Goal: Task Accomplishment & Management: Use online tool/utility

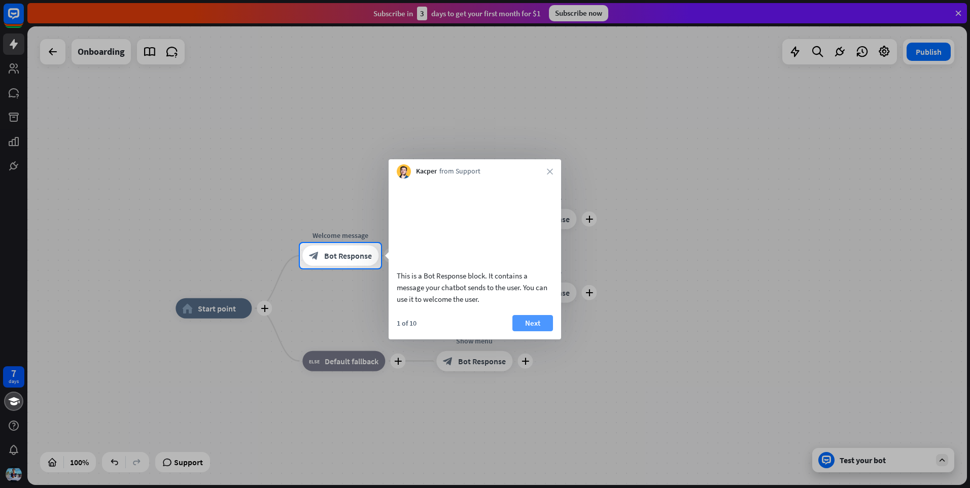
click at [527, 331] on button "Next" at bounding box center [532, 323] width 41 height 16
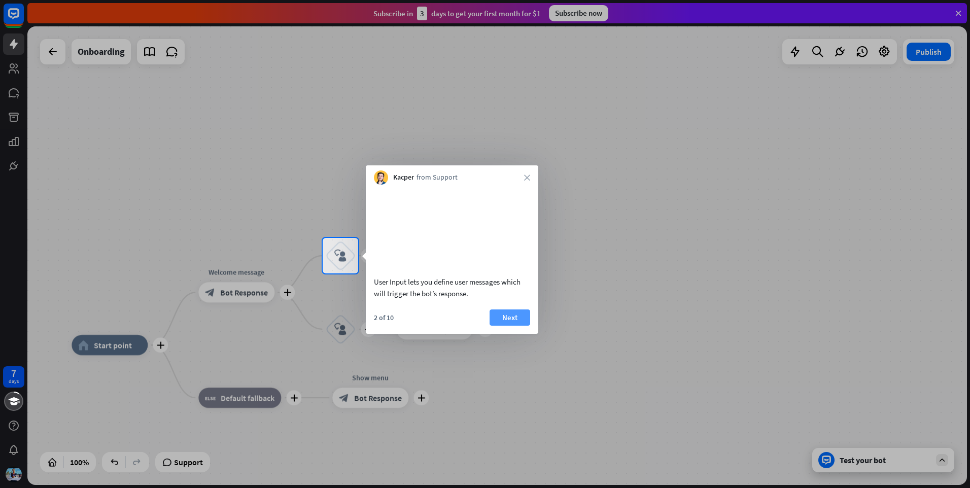
click at [511, 326] on button "Next" at bounding box center [510, 317] width 41 height 16
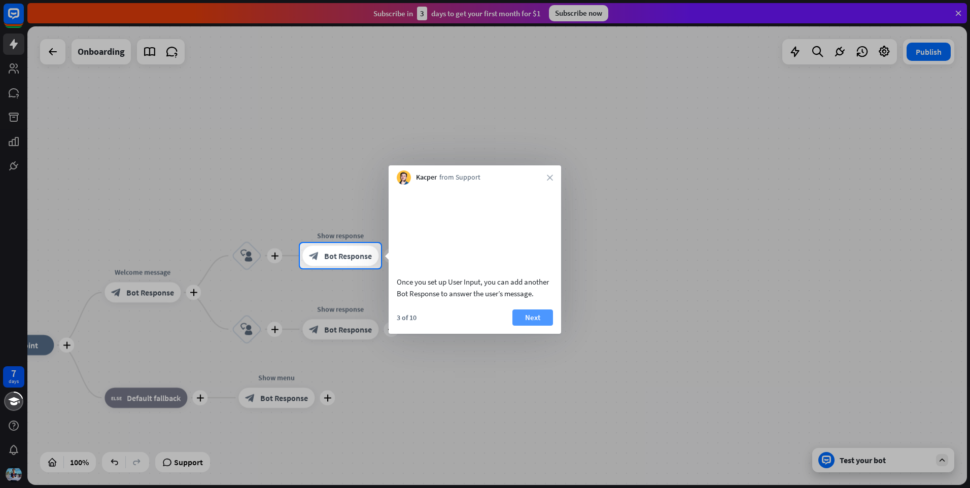
click at [543, 326] on button "Next" at bounding box center [532, 317] width 41 height 16
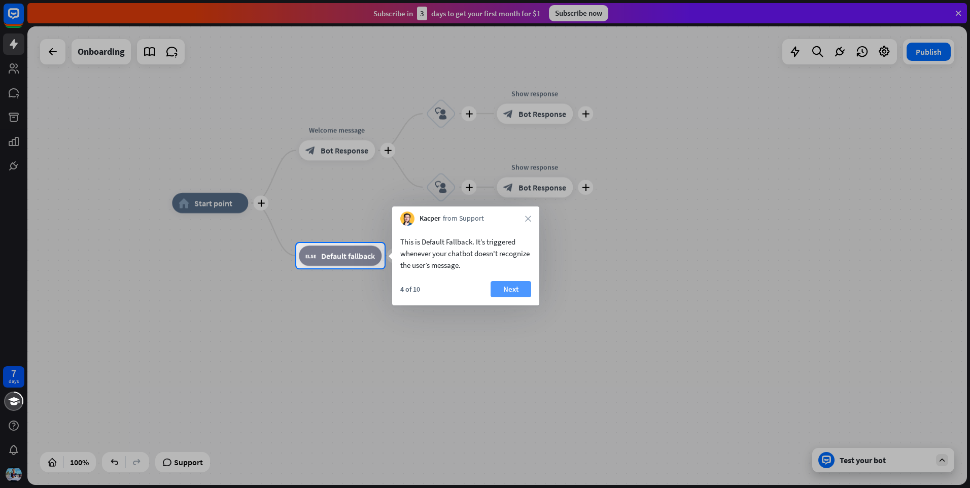
click at [522, 292] on button "Next" at bounding box center [511, 289] width 41 height 16
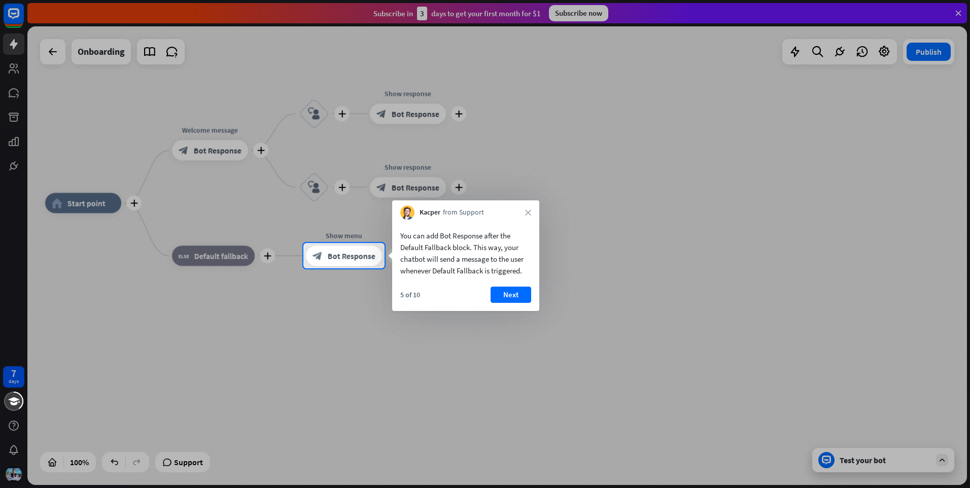
click at [522, 293] on button "Next" at bounding box center [511, 295] width 41 height 16
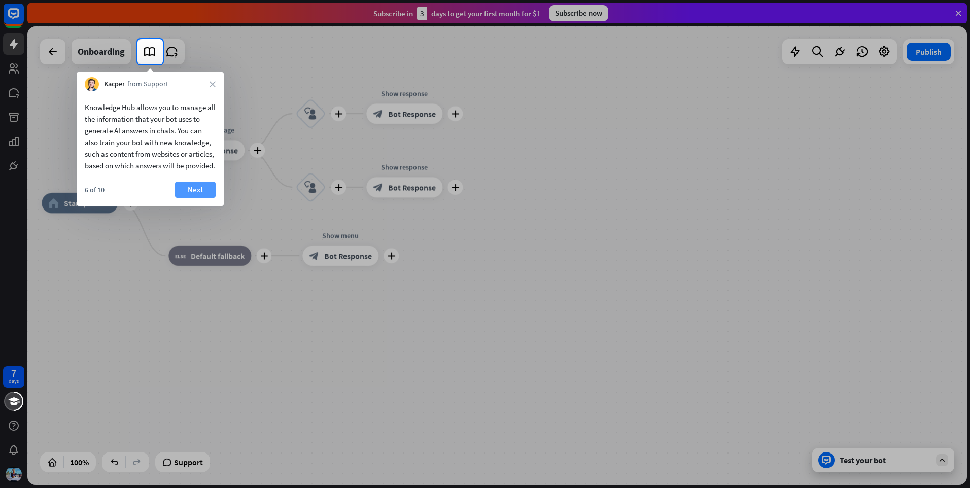
click at [205, 198] on button "Next" at bounding box center [195, 190] width 41 height 16
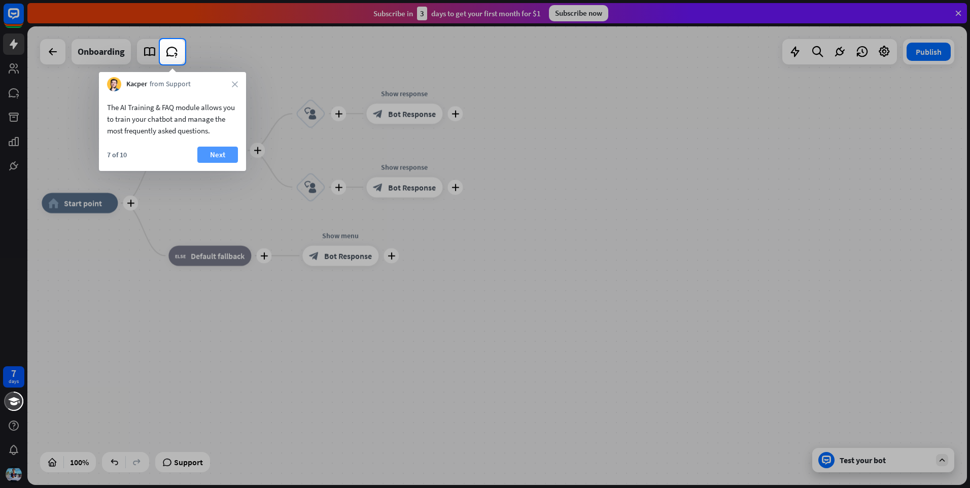
click at [222, 157] on button "Next" at bounding box center [217, 155] width 41 height 16
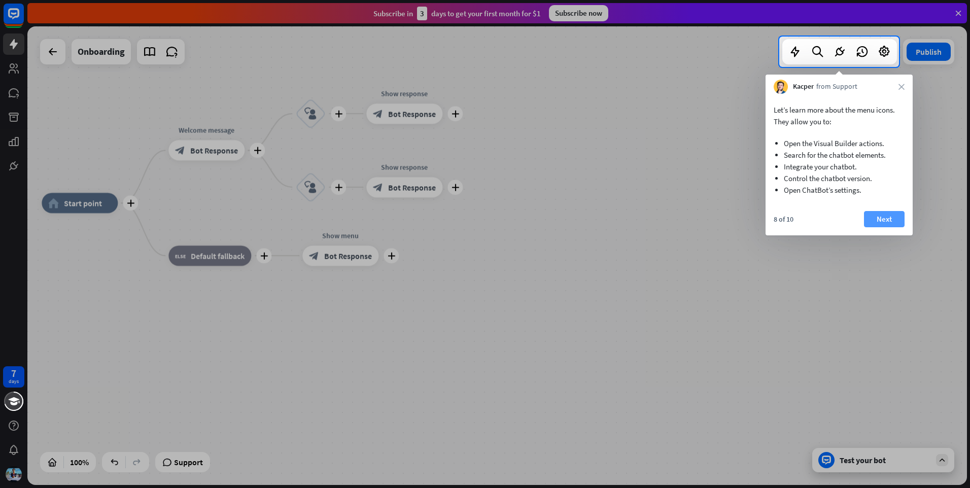
click at [889, 216] on button "Next" at bounding box center [884, 219] width 41 height 16
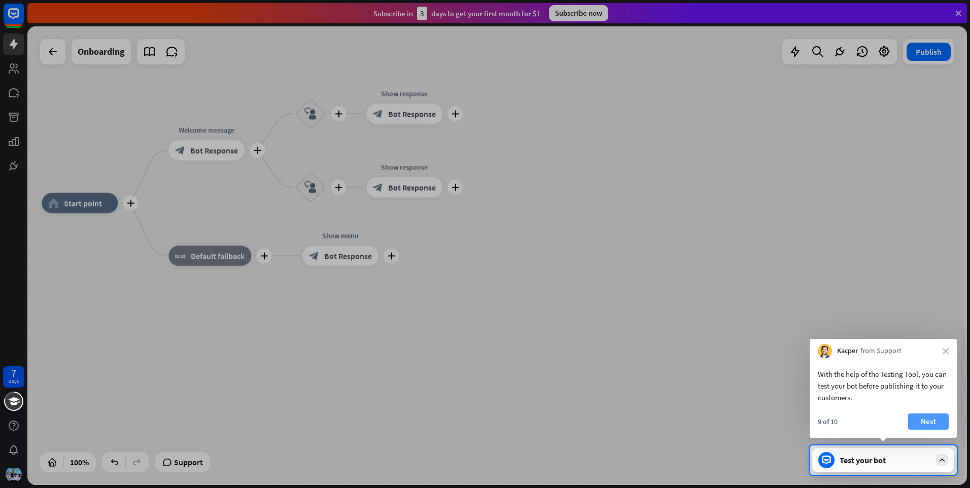
click at [930, 419] on button "Next" at bounding box center [928, 421] width 41 height 16
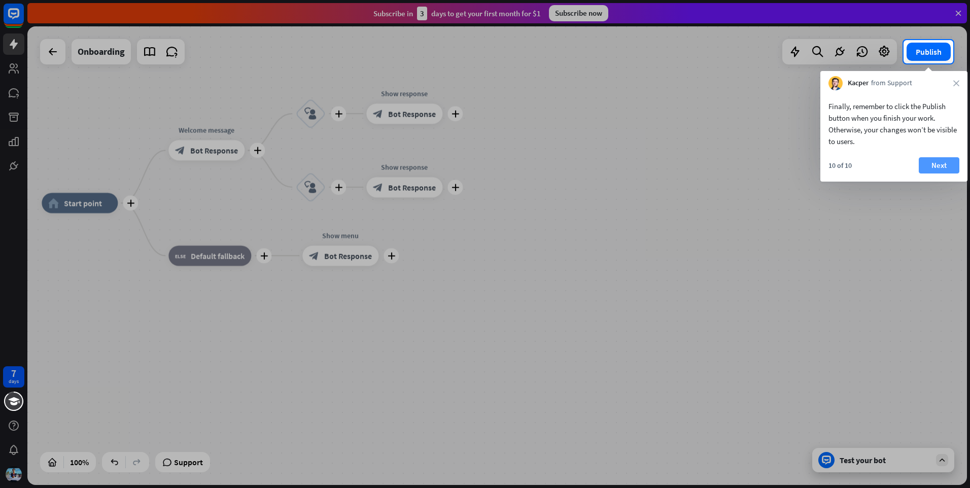
click at [944, 170] on button "Next" at bounding box center [939, 165] width 41 height 16
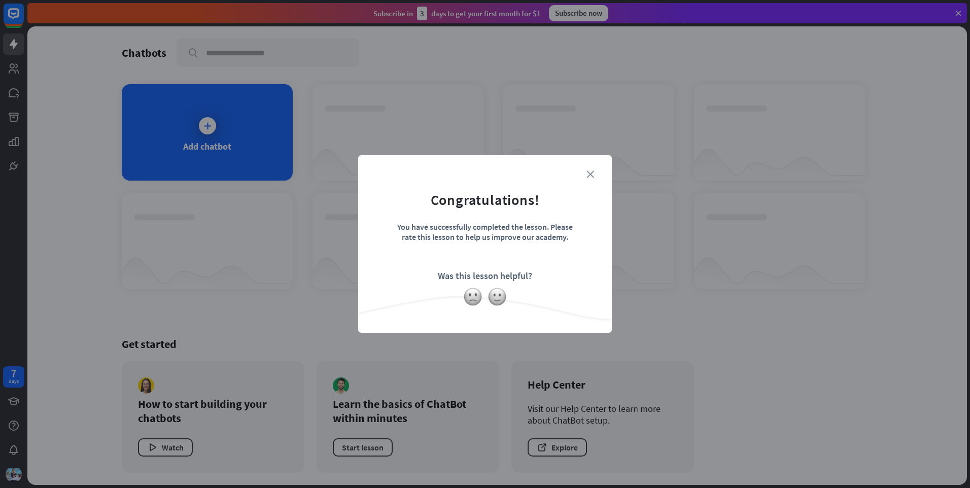
click at [591, 175] on icon "close" at bounding box center [590, 174] width 8 height 8
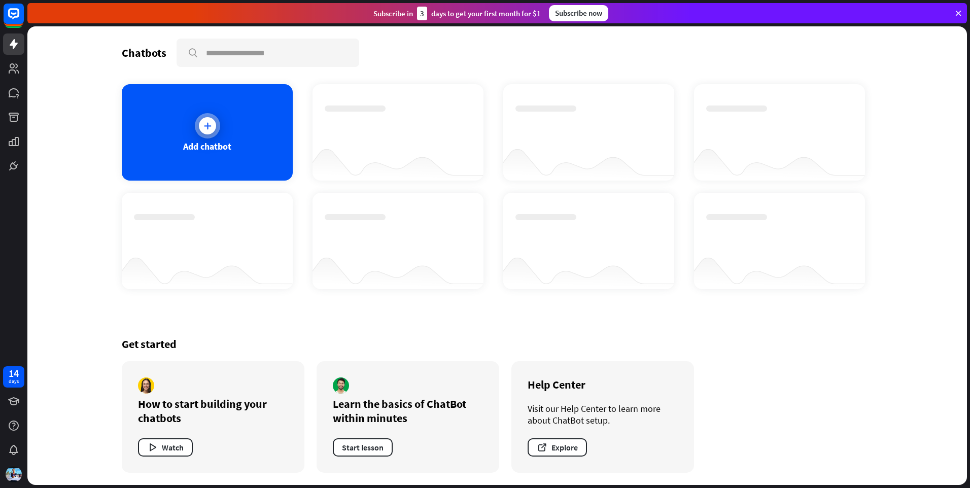
click at [211, 127] on icon at bounding box center [207, 126] width 10 height 10
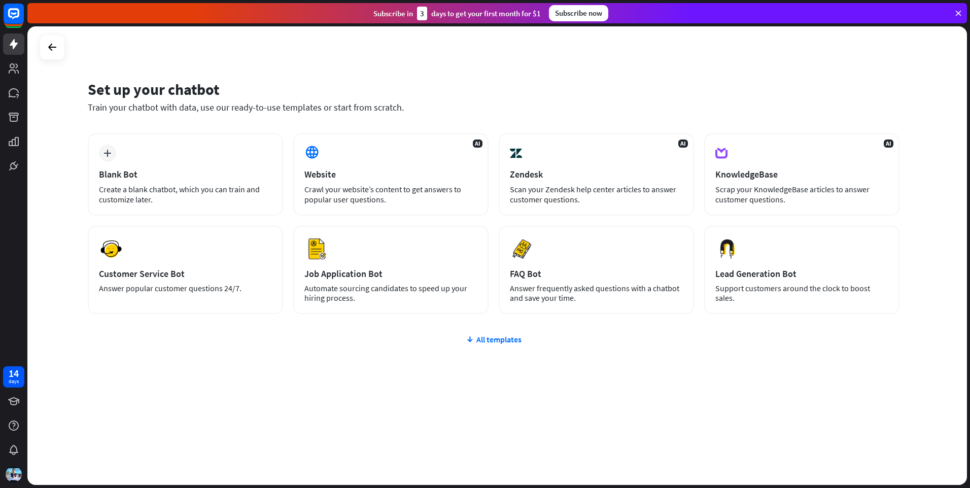
drag, startPoint x: 925, startPoint y: 0, endPoint x: 649, endPoint y: 58, distance: 281.6
click at [649, 58] on div "Set up your chatbot Train your chatbot with data, use our ready-to-use template…" at bounding box center [497, 255] width 940 height 459
drag, startPoint x: 400, startPoint y: 109, endPoint x: 87, endPoint y: 111, distance: 313.0
click at [87, 111] on div "Set up your chatbot Train your chatbot with data, use our ready-to-use template…" at bounding box center [497, 255] width 940 height 459
drag, startPoint x: 87, startPoint y: 111, endPoint x: 402, endPoint y: 118, distance: 315.1
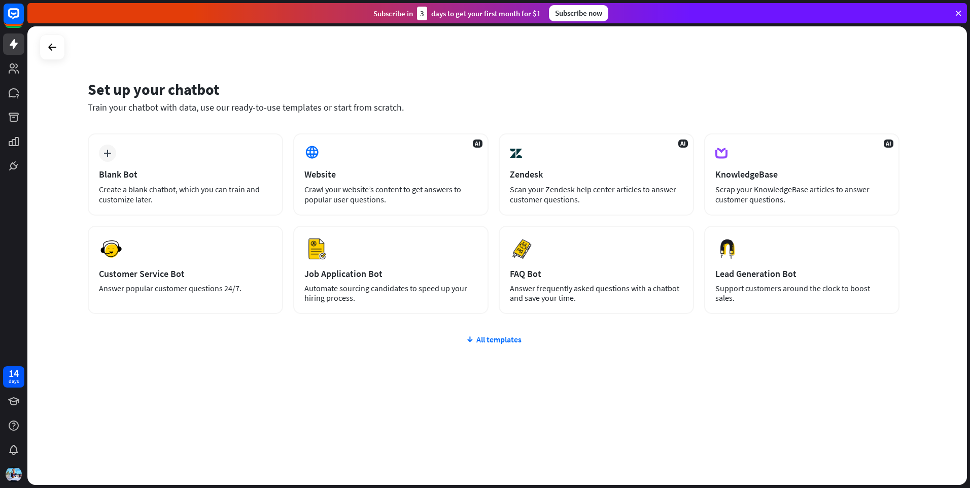
click at [402, 118] on div "Set up your chatbot Train your chatbot with data, use our ready-to-use template…" at bounding box center [497, 255] width 940 height 459
drag, startPoint x: 402, startPoint y: 118, endPoint x: 360, endPoint y: 107, distance: 43.6
copy div "Set up your chatbot Train your chatbot with data, use our ready-to-use template…"
click at [327, 46] on div "Set up your chatbot Train your chatbot with data, use our ready-to-use template…" at bounding box center [497, 255] width 940 height 459
drag, startPoint x: 395, startPoint y: 202, endPoint x: 306, endPoint y: 174, distance: 93.7
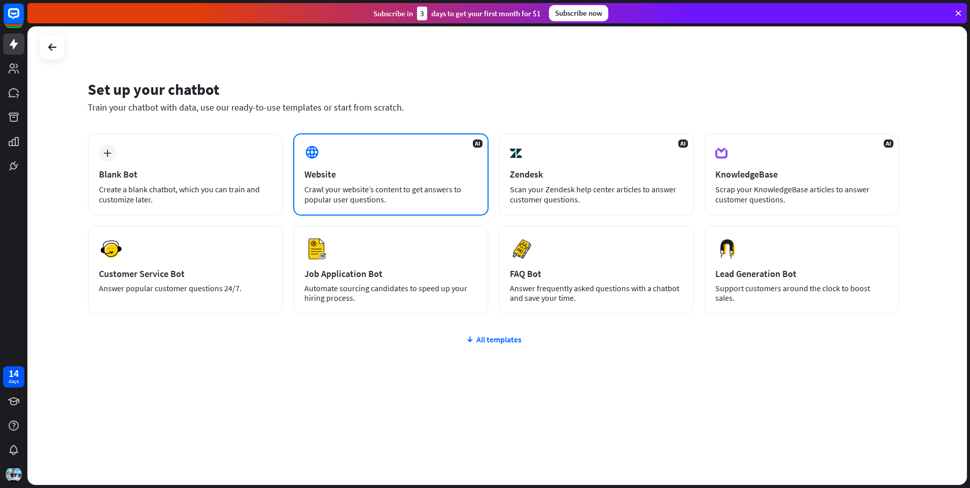
click at [306, 174] on div "AI Website Crawl your website’s content to get answers to popular user question…" at bounding box center [390, 174] width 195 height 82
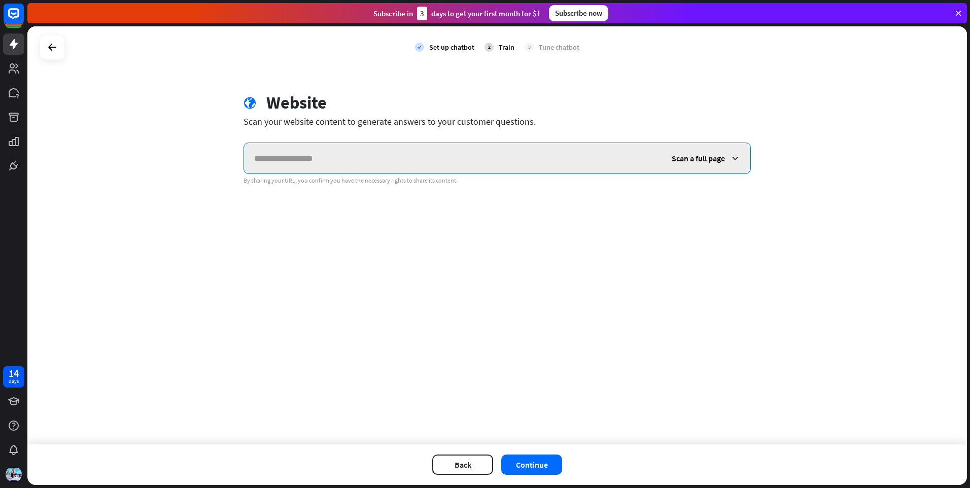
click at [367, 167] on input "text" at bounding box center [453, 158] width 418 height 30
paste input "**********"
type input "**********"
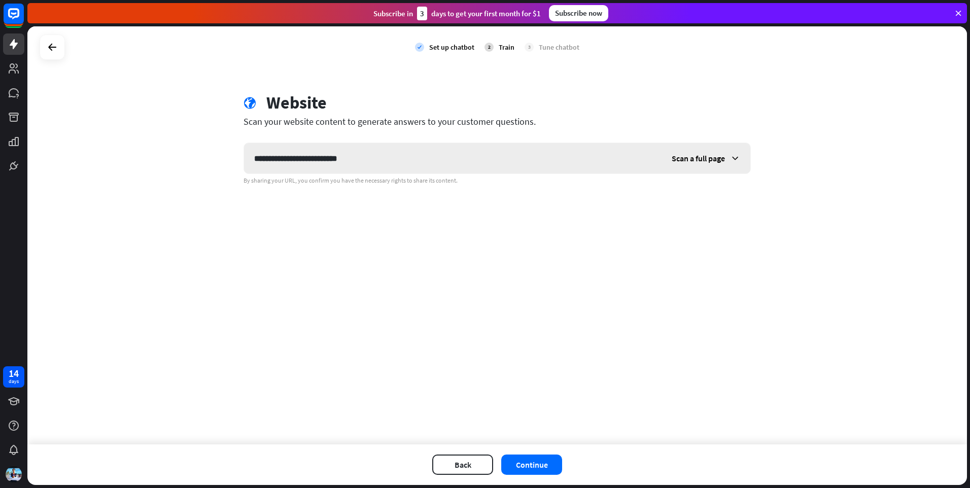
click at [716, 162] on span "Scan a full page" at bounding box center [698, 158] width 53 height 10
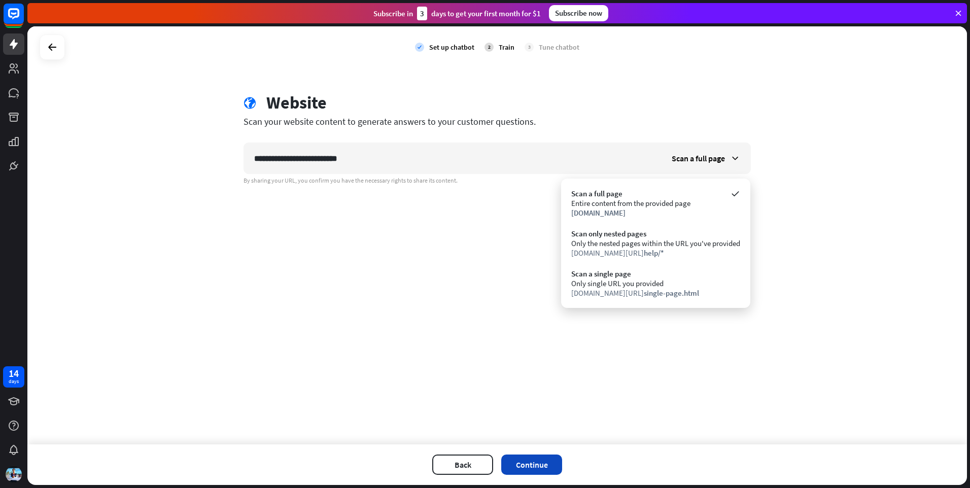
click at [534, 463] on button "Continue" at bounding box center [531, 465] width 61 height 20
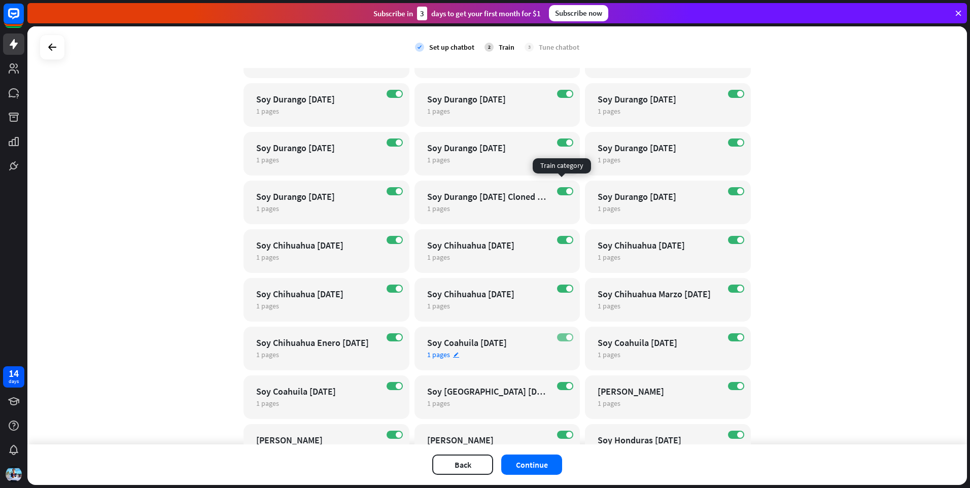
scroll to position [761, 0]
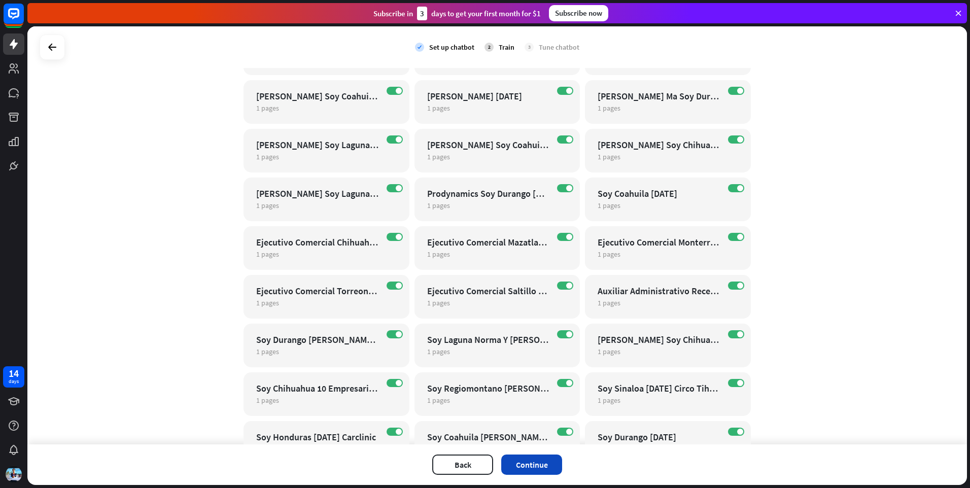
click at [541, 470] on button "Continue" at bounding box center [531, 465] width 61 height 20
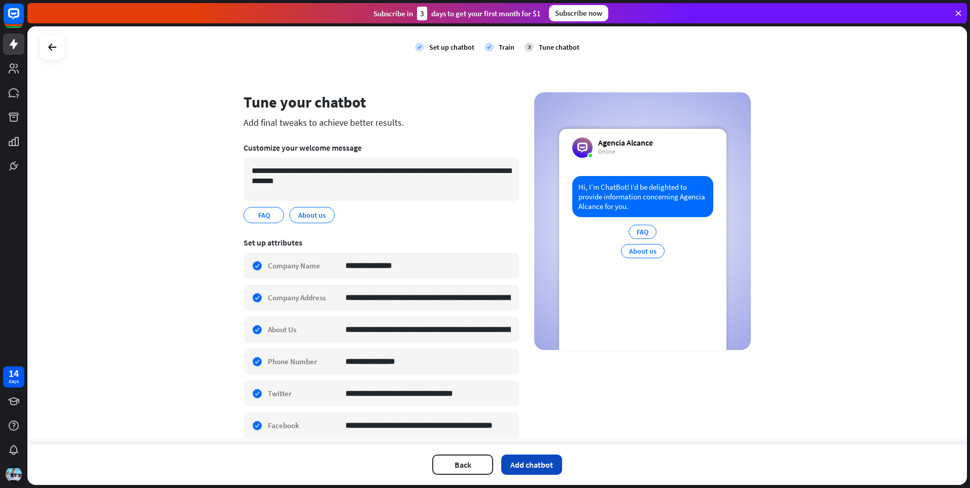
click at [541, 466] on button "Add chatbot" at bounding box center [531, 465] width 61 height 20
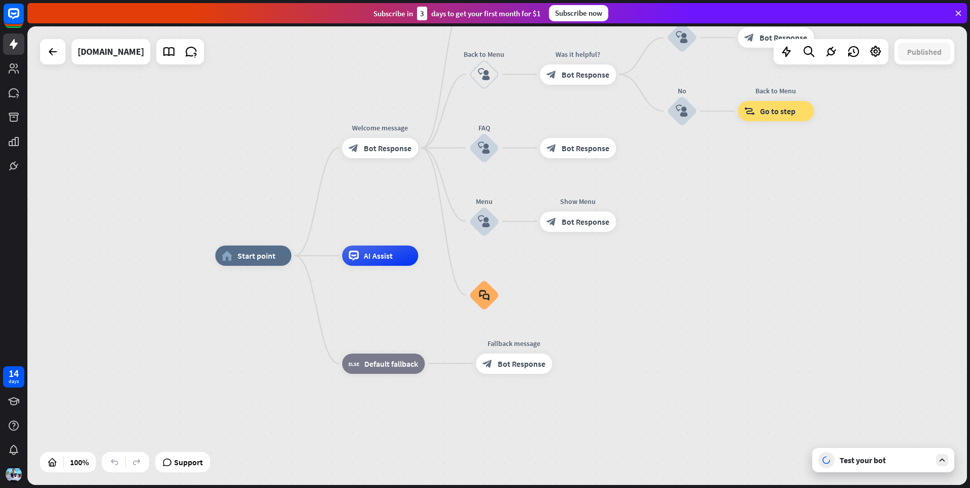
click at [944, 460] on icon at bounding box center [942, 460] width 9 height 9
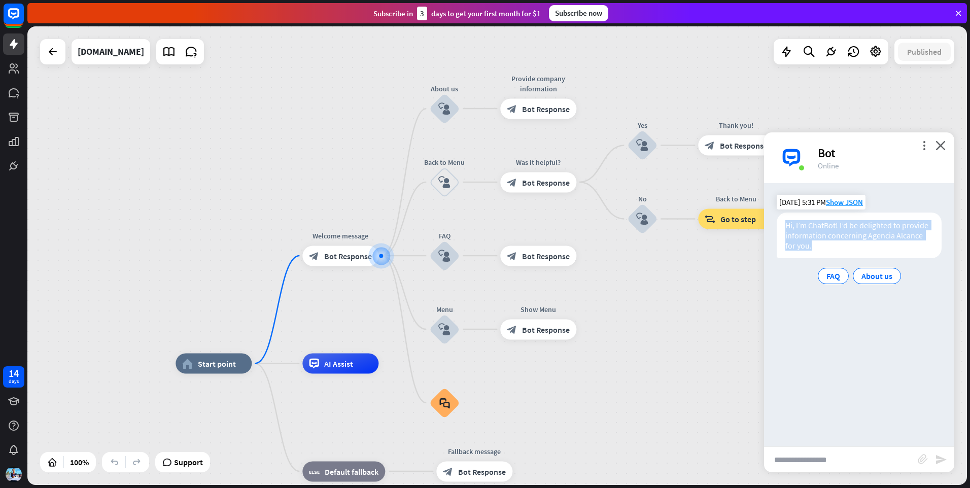
drag, startPoint x: 803, startPoint y: 249, endPoint x: 784, endPoint y: 225, distance: 30.3
click at [784, 225] on div "Hi, I’m ChatBot! I’d be delighted to provide information concerning Agencia Alc…" at bounding box center [859, 236] width 165 height 46
drag, startPoint x: 784, startPoint y: 225, endPoint x: 804, endPoint y: 224, distance: 19.8
copy div "Hi, I’m ChatBot! I’d be delighted to provide information concerning Agencia Alc…"
click at [835, 466] on input "text" at bounding box center [841, 459] width 154 height 25
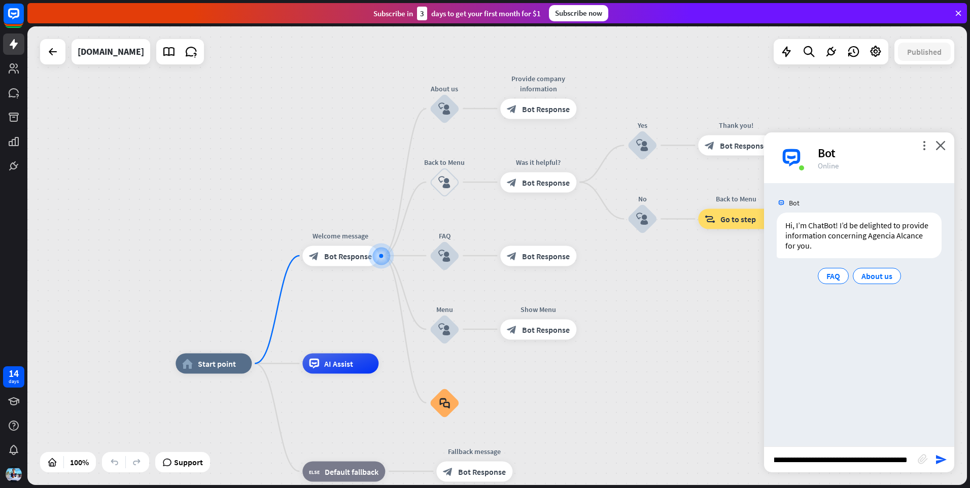
scroll to position [0, 156]
type input "**********"
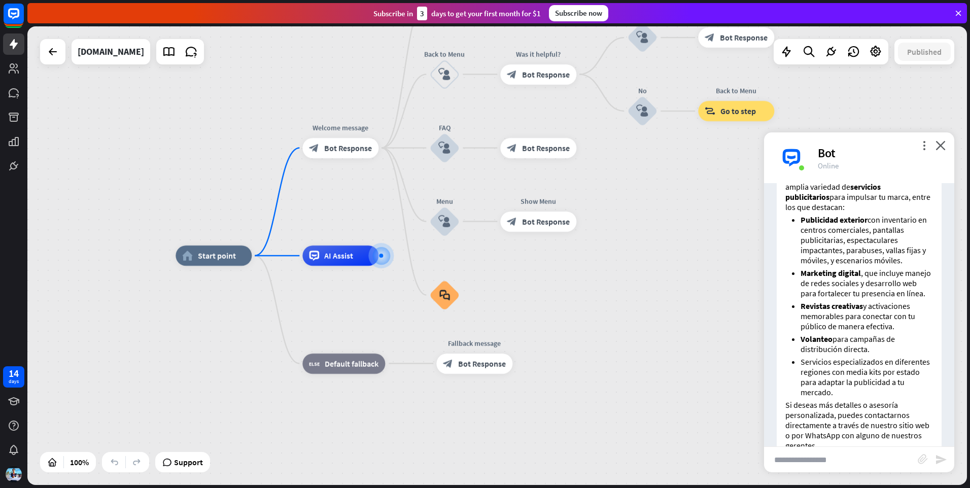
scroll to position [332, 0]
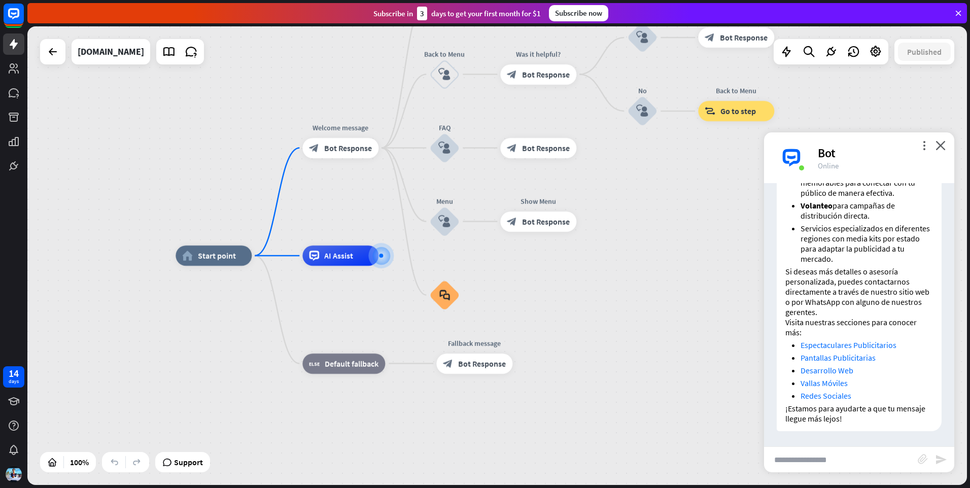
click at [844, 459] on input "text" at bounding box center [841, 459] width 154 height 25
type input "**********"
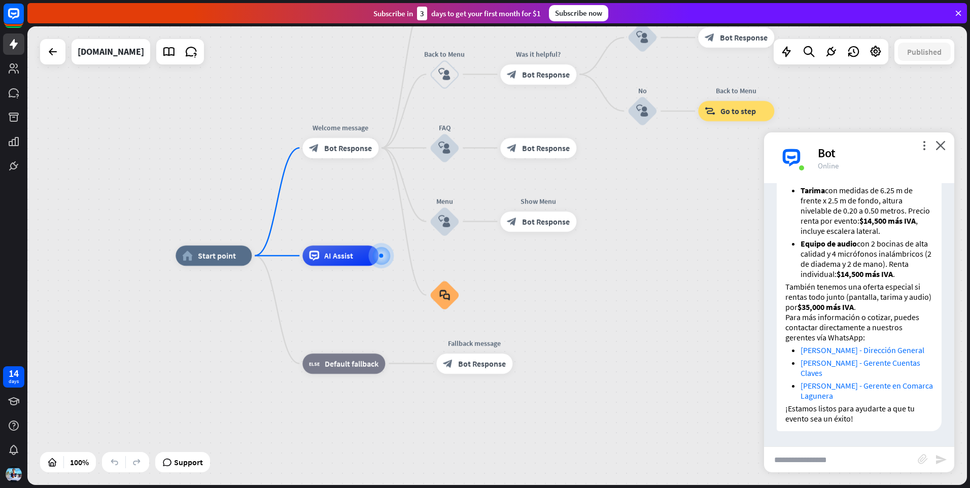
scroll to position [812, 0]
click at [833, 459] on input "text" at bounding box center [841, 459] width 154 height 25
type input "**********"
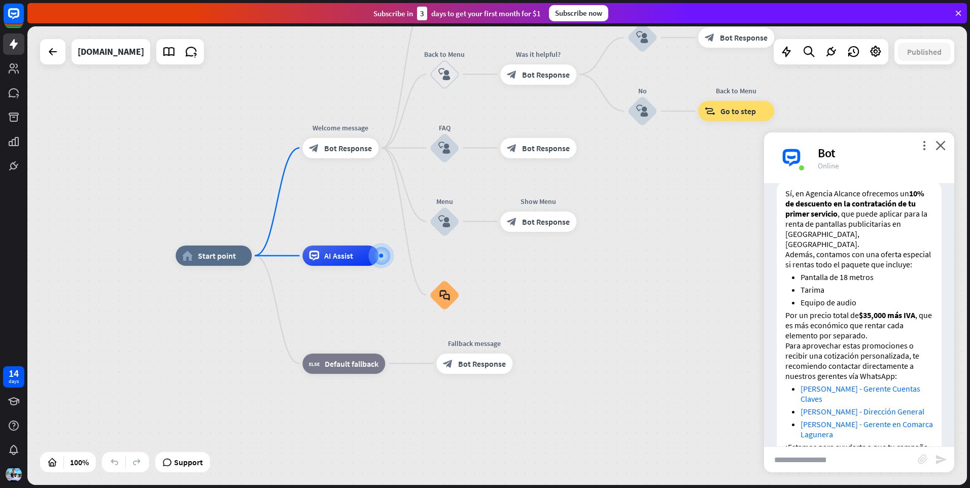
scroll to position [1175, 0]
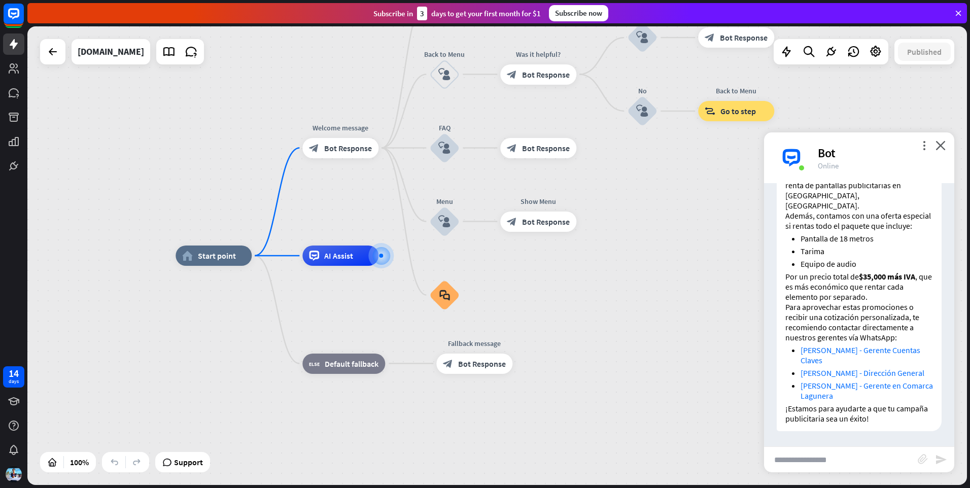
click at [865, 451] on input "text" at bounding box center [841, 459] width 154 height 25
click at [867, 456] on input "text" at bounding box center [841, 459] width 154 height 25
type input "**********"
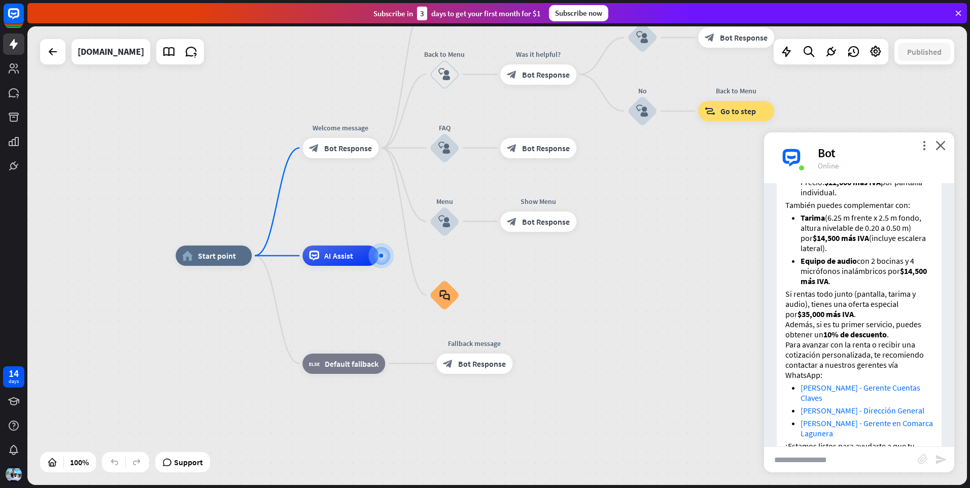
scroll to position [1622, 0]
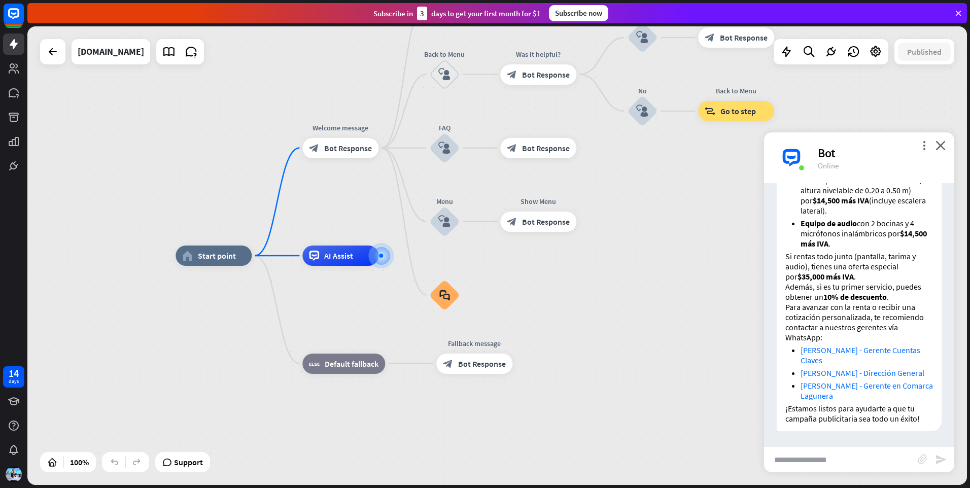
click at [899, 464] on input "text" at bounding box center [841, 459] width 154 height 25
type input "**********"
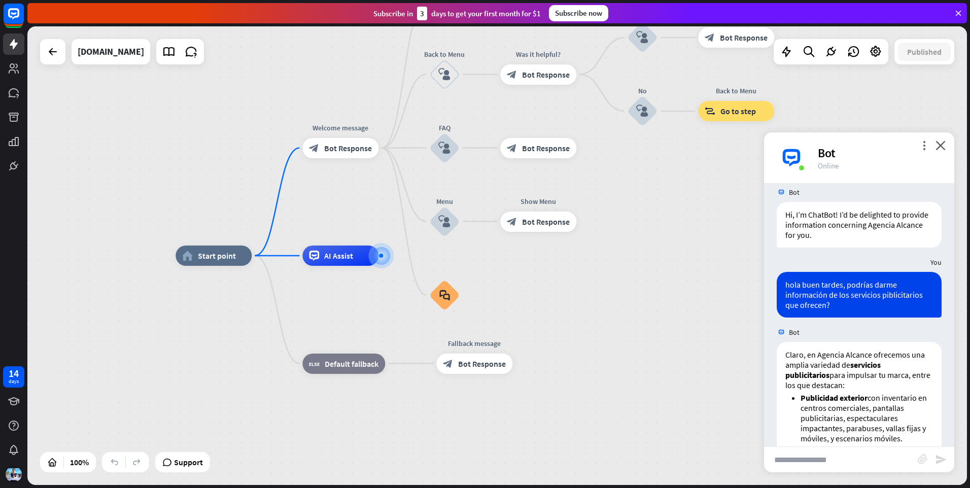
scroll to position [0, 0]
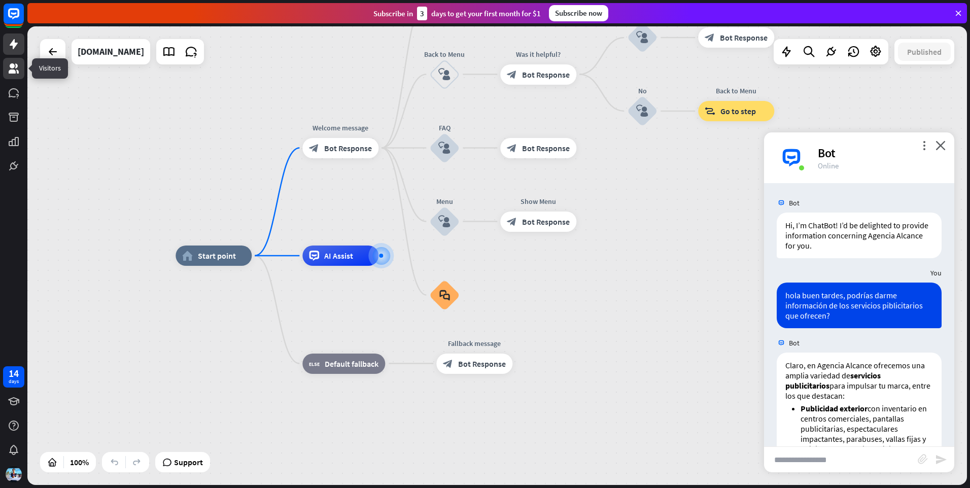
click at [12, 62] on link at bounding box center [13, 68] width 21 height 21
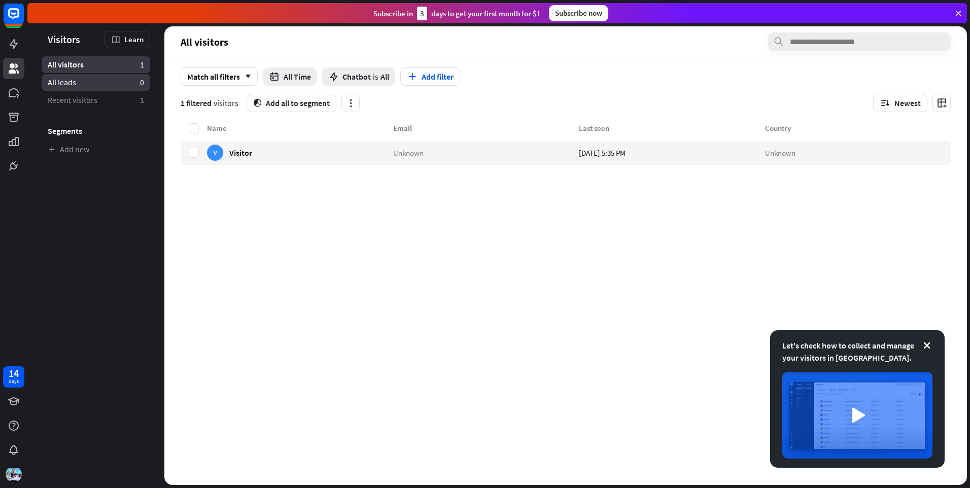
click at [74, 83] on span "All leads" at bounding box center [62, 82] width 28 height 11
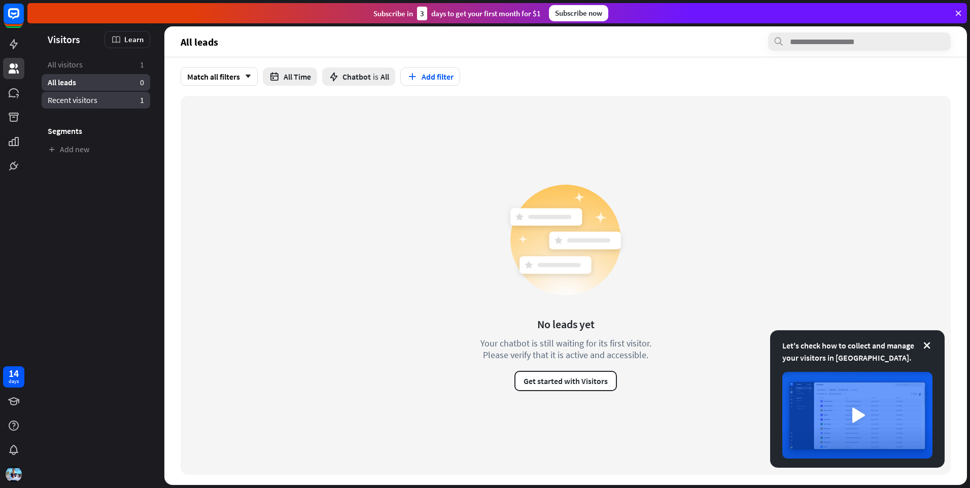
click at [80, 100] on span "Recent visitors" at bounding box center [73, 100] width 50 height 11
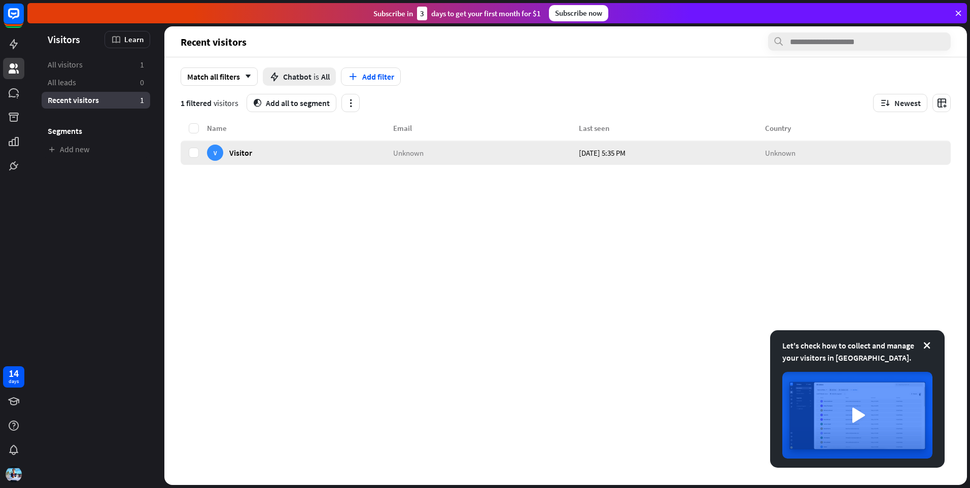
click at [232, 154] on span "Visitor" at bounding box center [240, 153] width 23 height 10
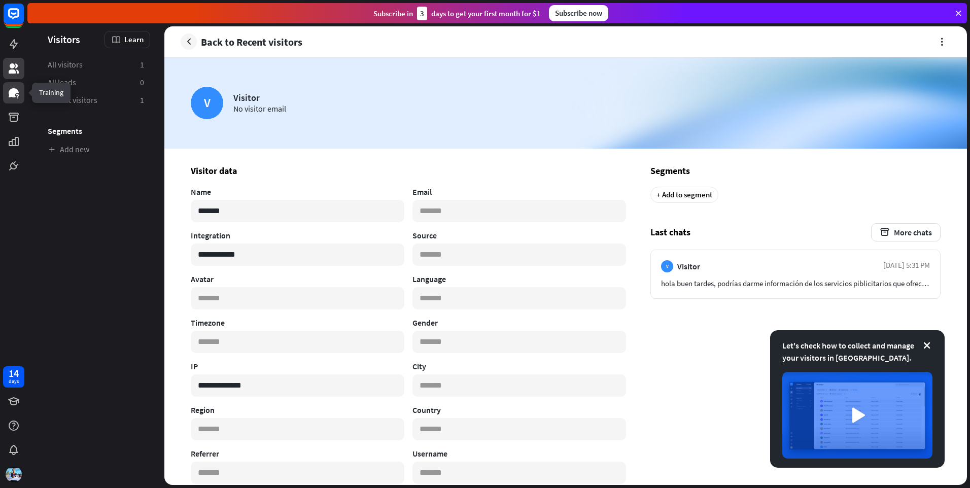
click at [7, 92] on link at bounding box center [13, 92] width 21 height 21
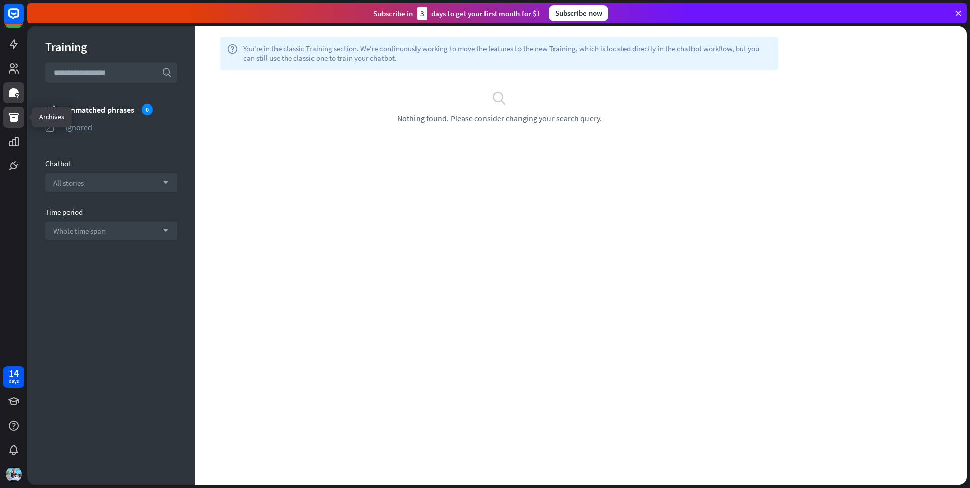
click at [11, 112] on icon at bounding box center [14, 117] width 12 height 12
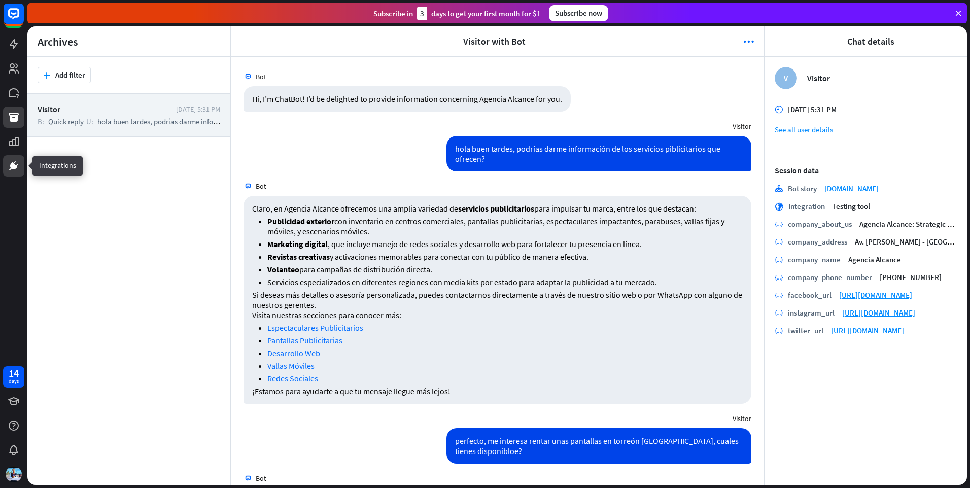
click at [9, 161] on icon at bounding box center [14, 166] width 12 height 12
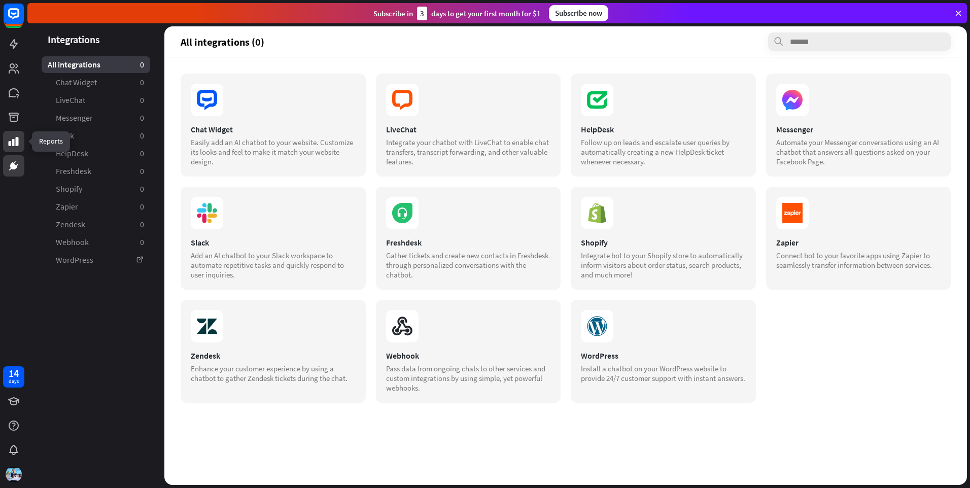
click at [16, 147] on icon at bounding box center [14, 141] width 12 height 12
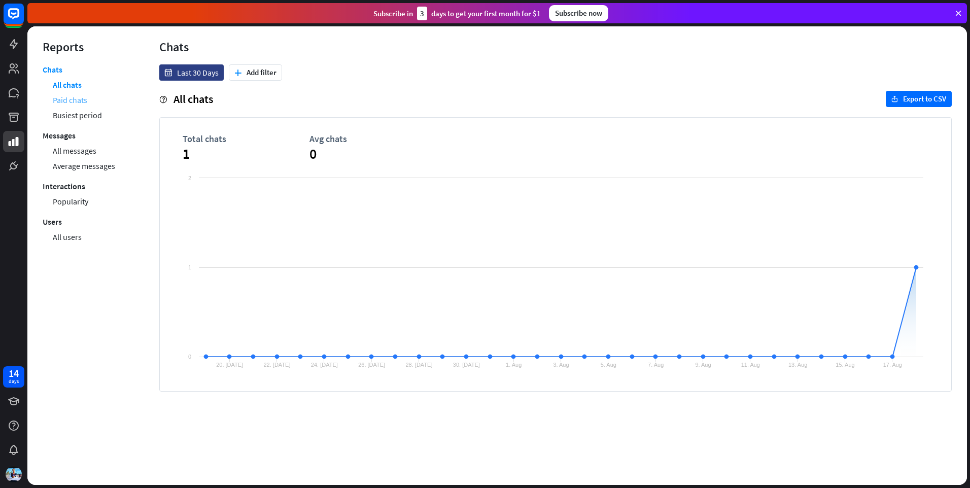
click at [72, 103] on link "Paid chats" at bounding box center [70, 99] width 34 height 15
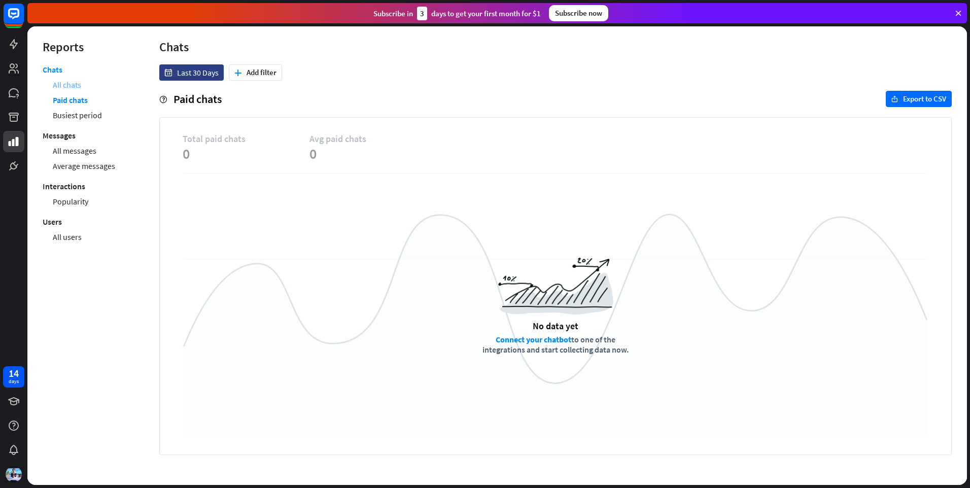
click at [70, 86] on link "All chats" at bounding box center [67, 84] width 28 height 15
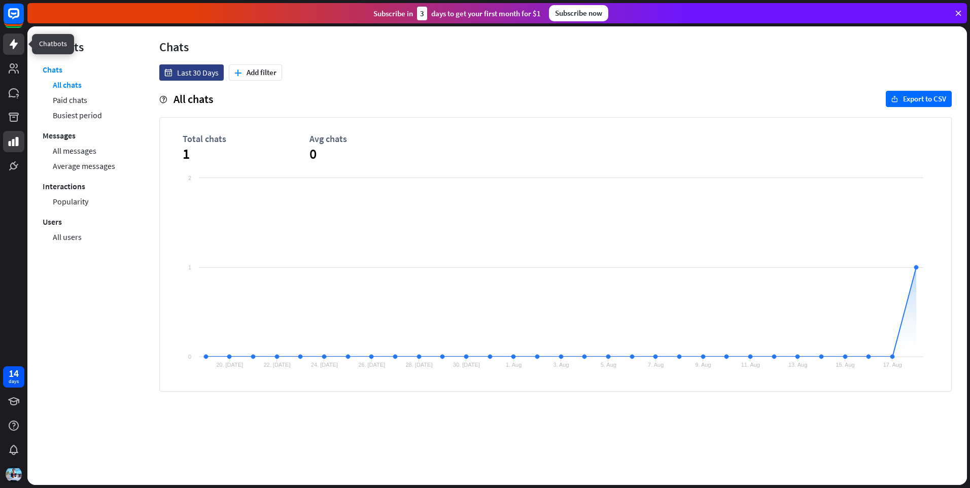
click at [15, 44] on icon at bounding box center [14, 44] width 8 height 10
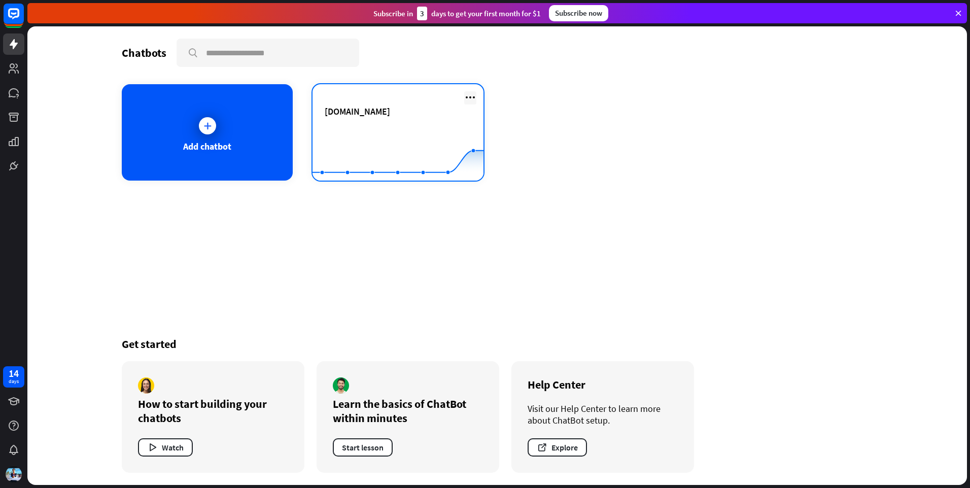
click at [470, 95] on icon at bounding box center [470, 97] width 12 height 12
click at [384, 108] on span "[DOMAIN_NAME]" at bounding box center [357, 112] width 65 height 12
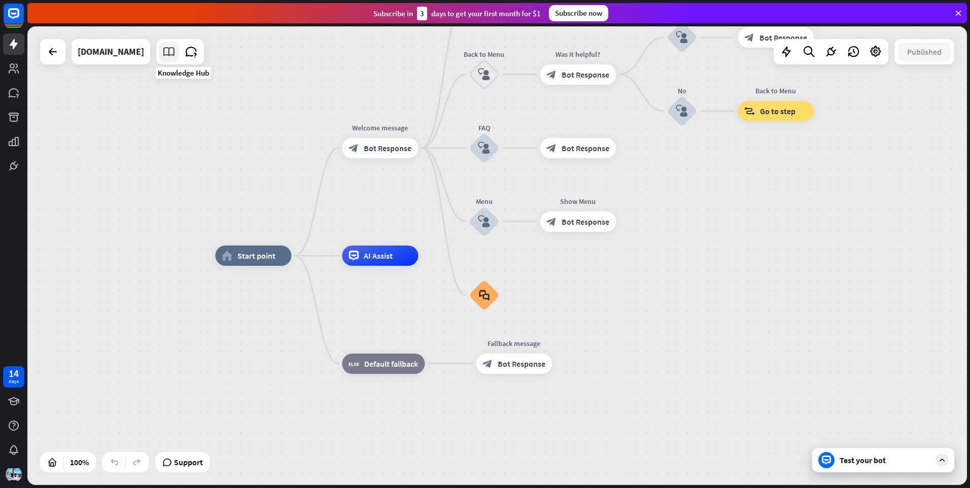
click at [176, 51] on icon at bounding box center [168, 51] width 13 height 13
click at [54, 460] on icon at bounding box center [52, 462] width 10 height 10
click at [15, 93] on icon at bounding box center [14, 92] width 10 height 9
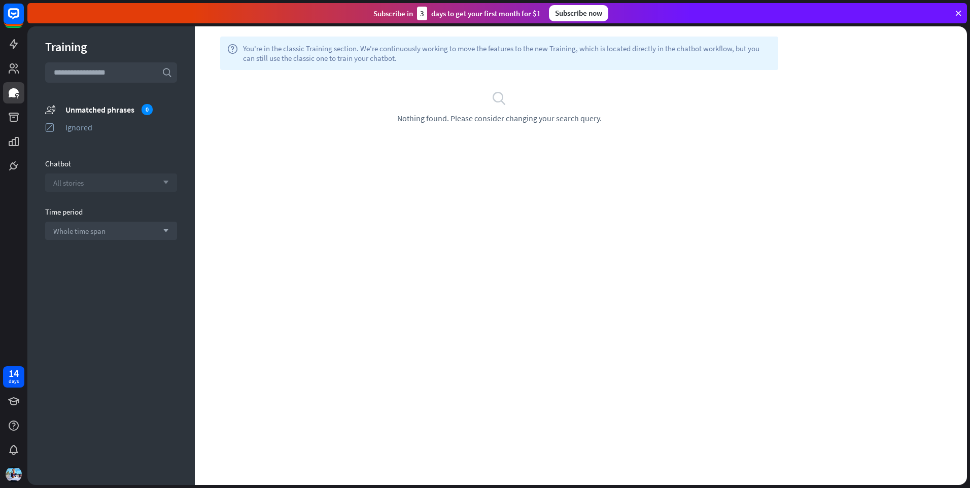
click at [158, 181] on icon "arrow_down" at bounding box center [163, 183] width 11 height 6
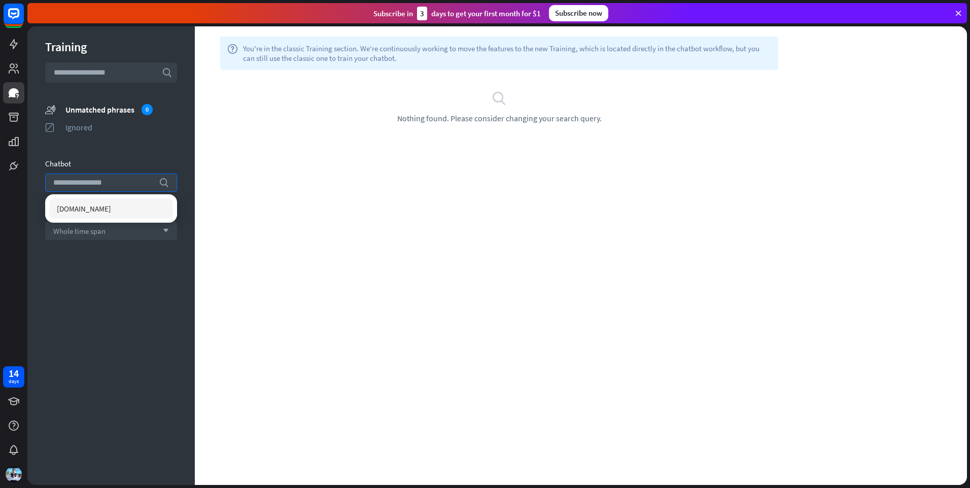
click at [140, 275] on div "Training search unmatched_phrases Unmatched phrases 0 ignored Ignored Chatbot s…" at bounding box center [110, 255] width 167 height 459
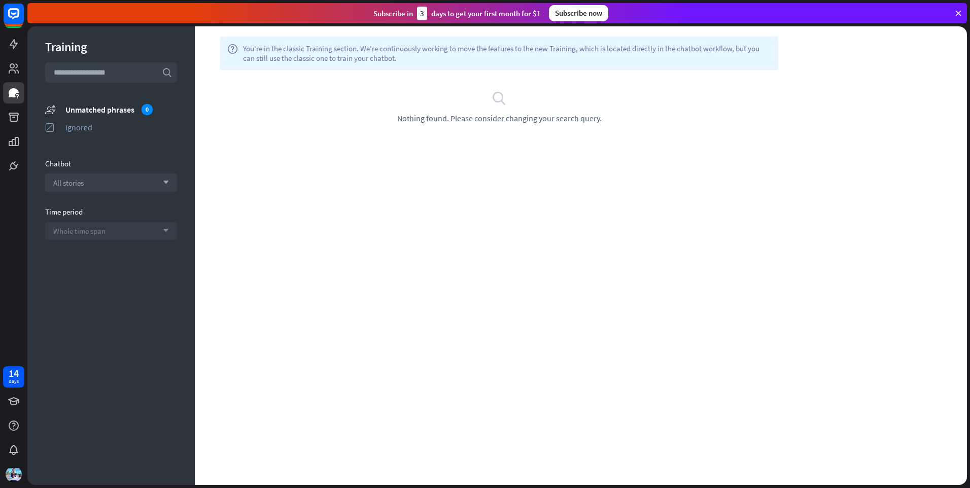
click at [162, 233] on icon "arrow_down" at bounding box center [163, 231] width 11 height 6
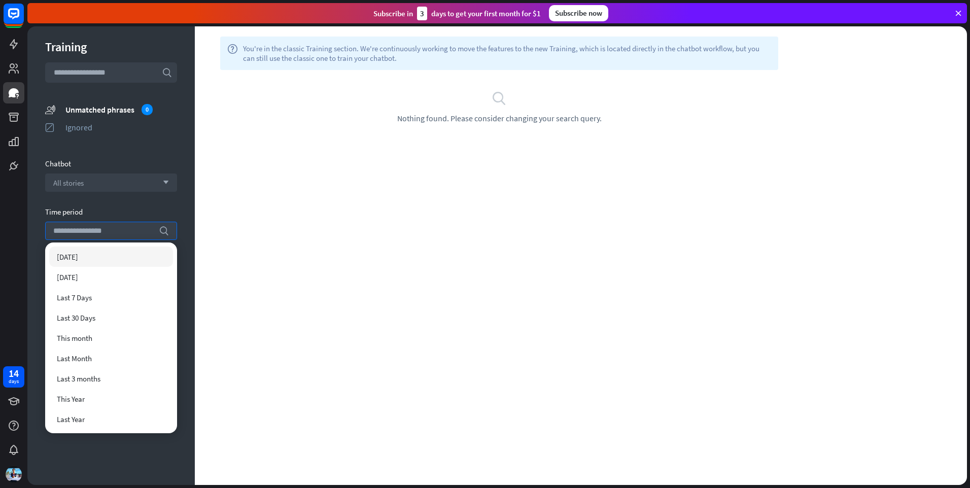
click at [189, 175] on div "Training search unmatched_phrases Unmatched phrases 0 ignored Ignored Chatbot A…" at bounding box center [110, 255] width 167 height 459
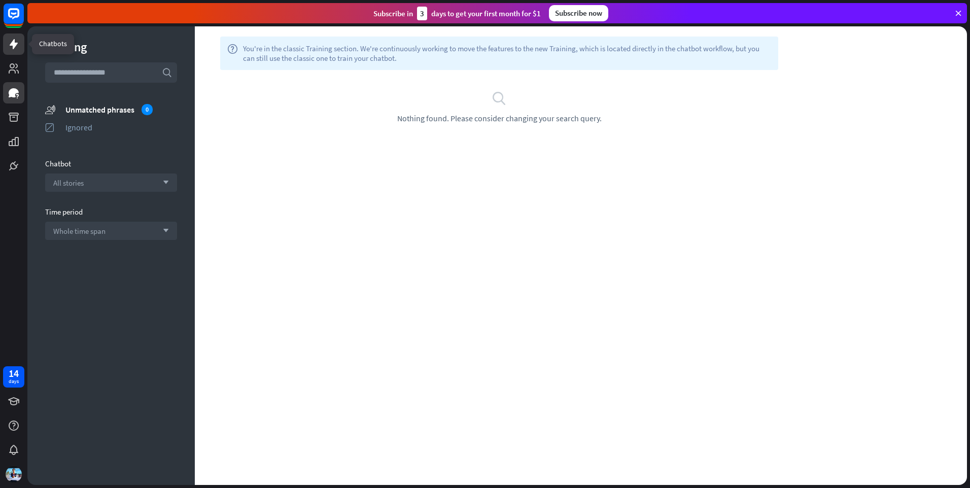
click at [12, 46] on icon at bounding box center [14, 44] width 12 height 12
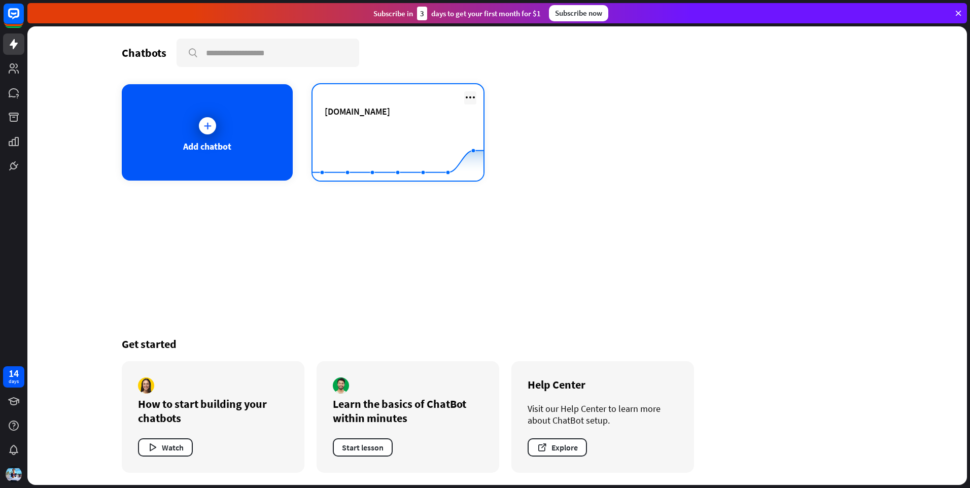
click at [472, 95] on icon at bounding box center [470, 97] width 12 height 12
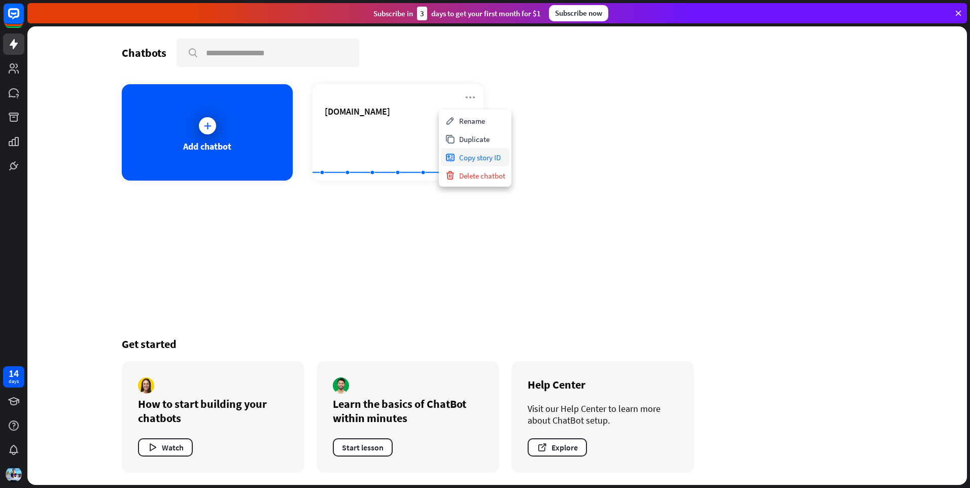
click at [489, 160] on div "Copy story ID" at bounding box center [475, 157] width 68 height 18
click at [148, 203] on div "Chatbots search Add chatbot [DOMAIN_NAME] Created with Highcharts 10.1.0 0 1 2 …" at bounding box center [497, 255] width 812 height 459
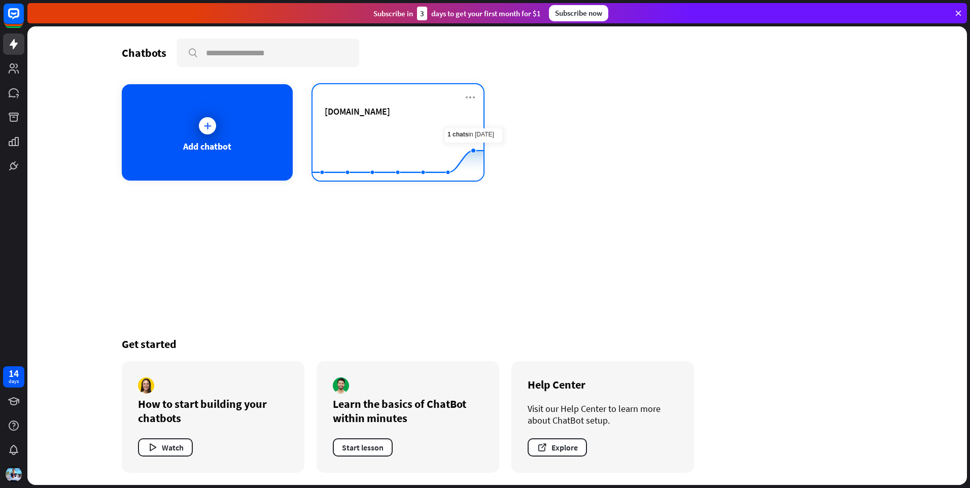
click at [478, 98] on div "[DOMAIN_NAME] Created with Highcharts 10.1.0 0 1 2" at bounding box center [398, 132] width 171 height 96
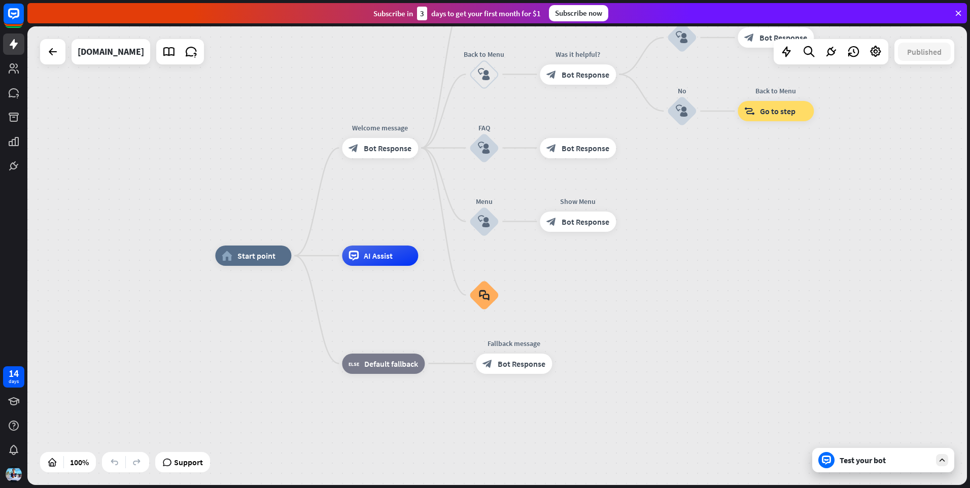
click at [823, 461] on icon at bounding box center [826, 460] width 9 height 9
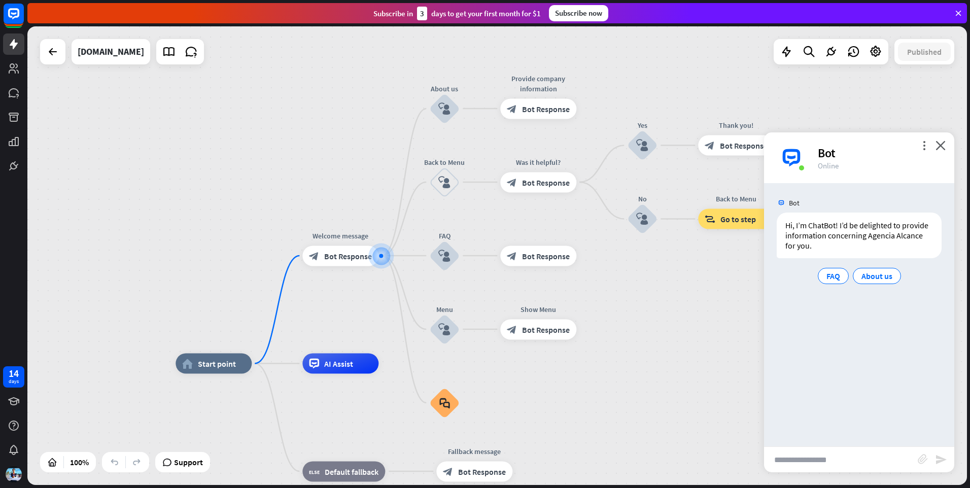
click at [951, 149] on div "more_vert close Bot Online" at bounding box center [859, 157] width 190 height 51
click at [941, 147] on icon "close" at bounding box center [940, 146] width 10 height 10
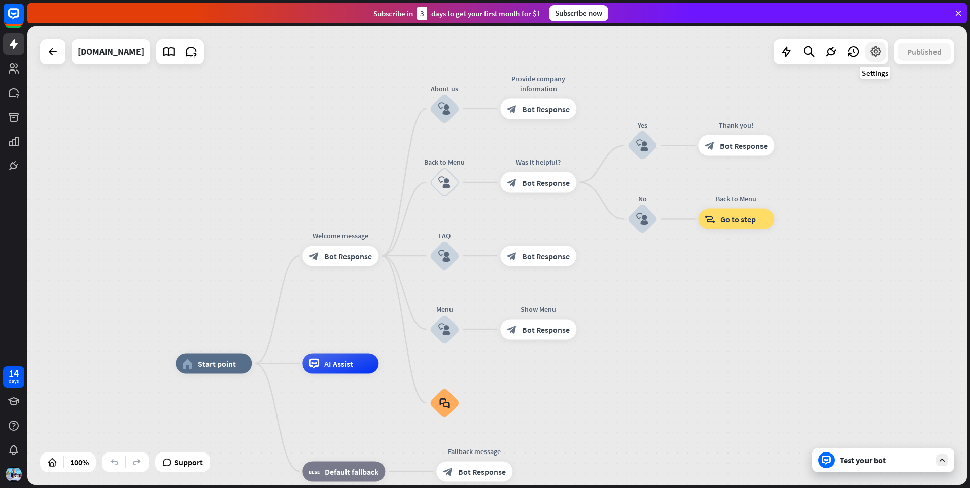
click at [877, 55] on icon at bounding box center [875, 51] width 13 height 13
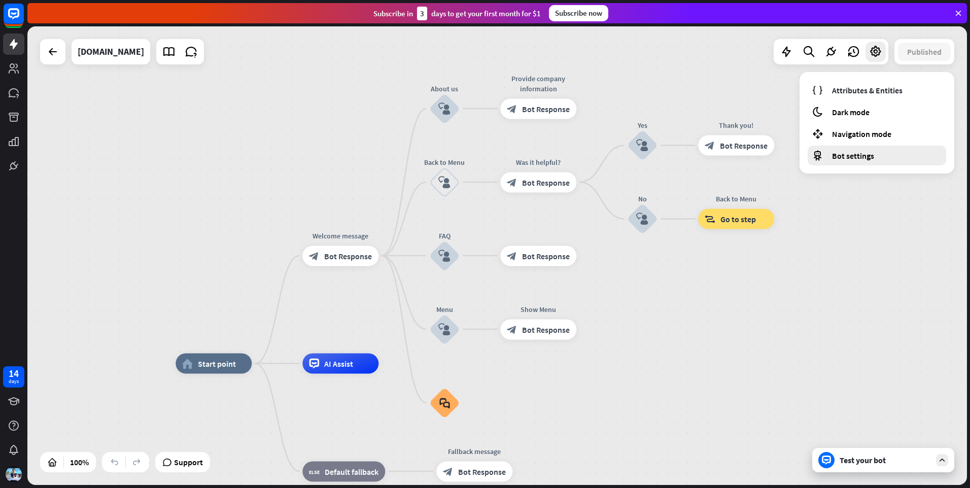
click at [874, 154] on div "Bot settings" at bounding box center [877, 156] width 138 height 20
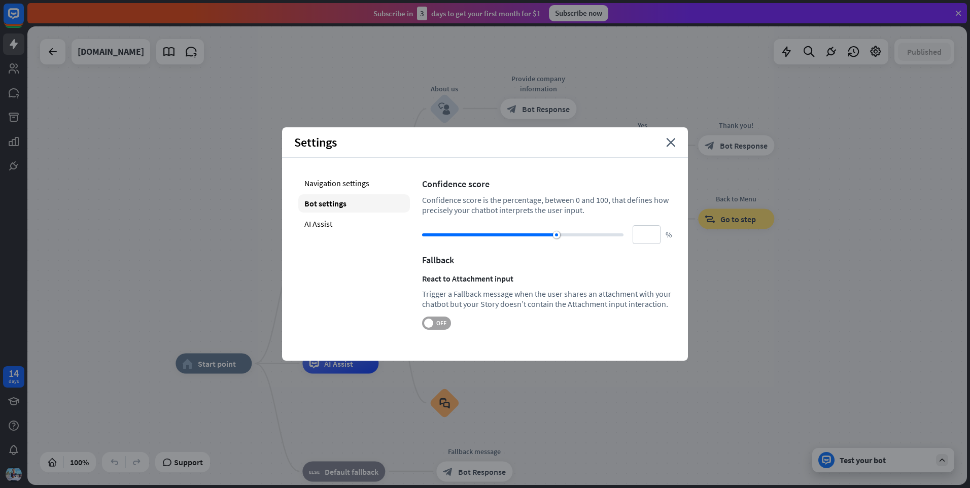
click at [435, 323] on span "OFF" at bounding box center [441, 323] width 16 height 8
click at [668, 149] on div "Settings close" at bounding box center [485, 142] width 406 height 30
click at [670, 144] on icon "close" at bounding box center [671, 142] width 10 height 9
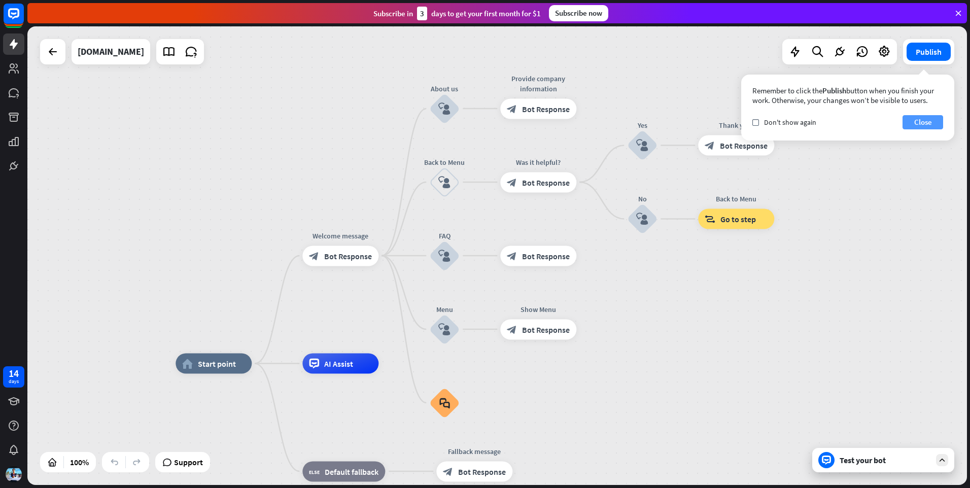
click at [919, 123] on button "Close" at bounding box center [923, 122] width 41 height 14
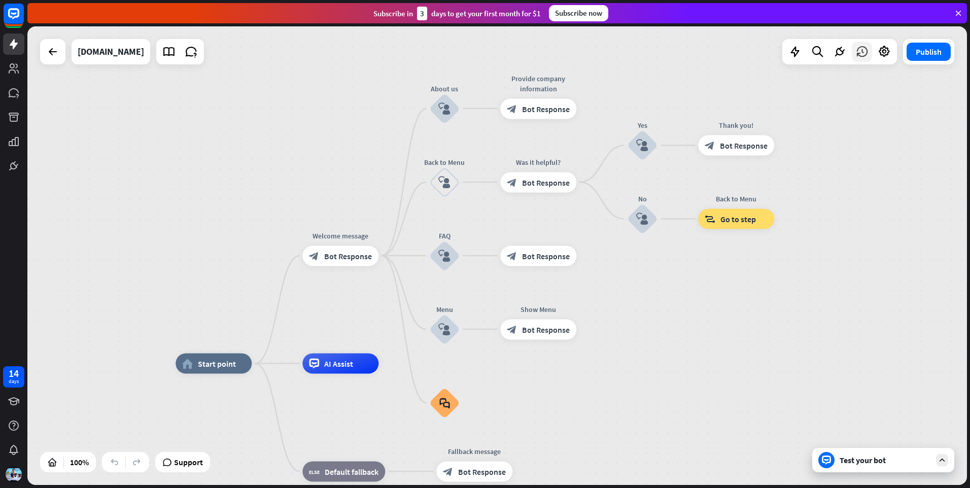
click at [863, 57] on icon at bounding box center [861, 51] width 13 height 13
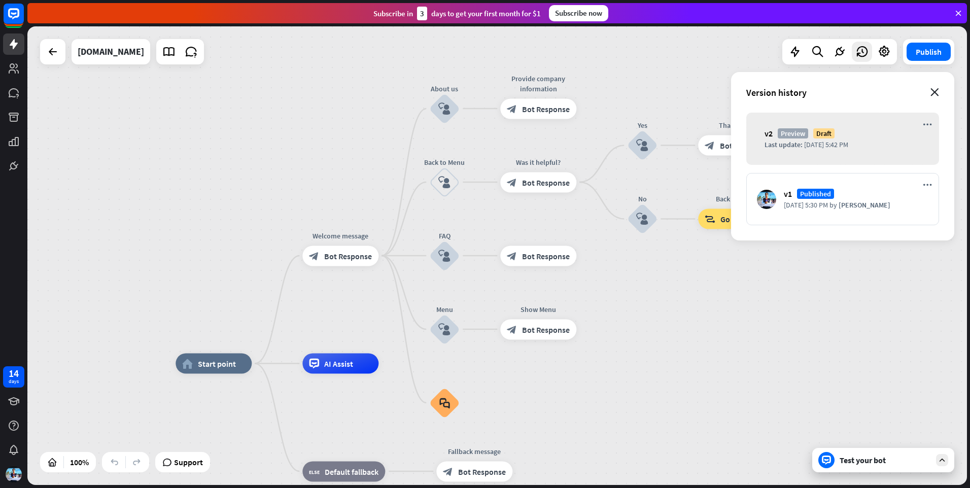
click at [935, 95] on icon "close" at bounding box center [934, 92] width 9 height 8
